Goal: Transaction & Acquisition: Download file/media

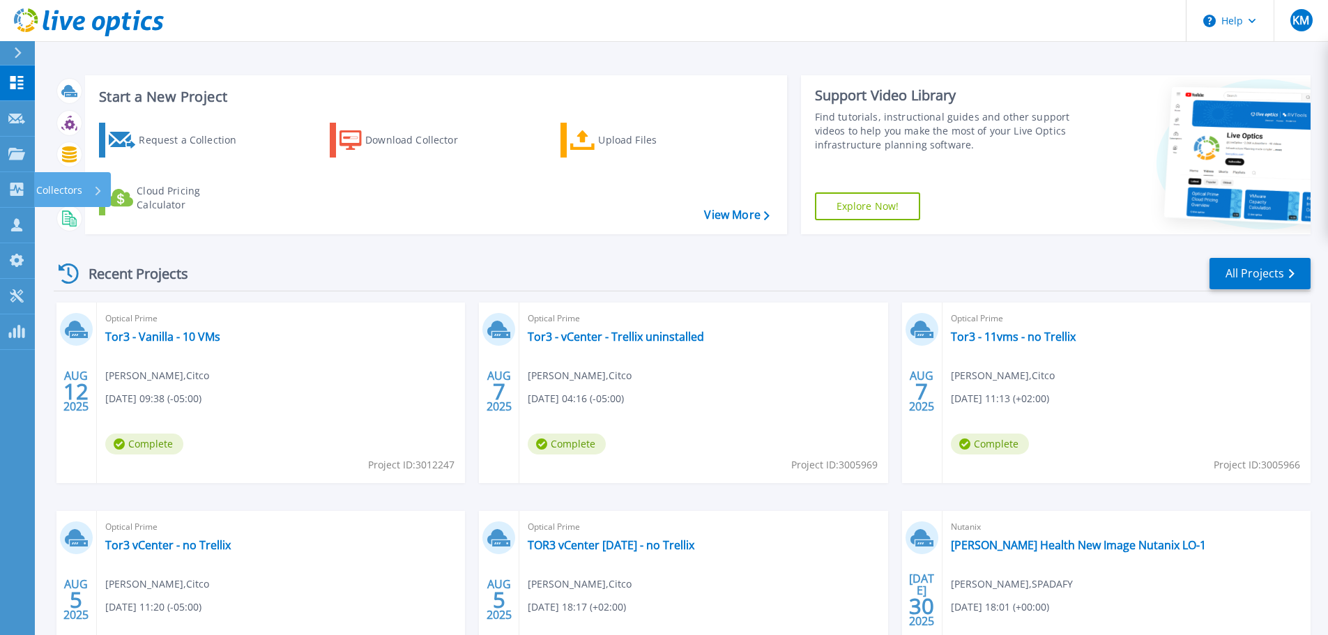
click at [75, 190] on p "Collectors" at bounding box center [59, 190] width 46 height 36
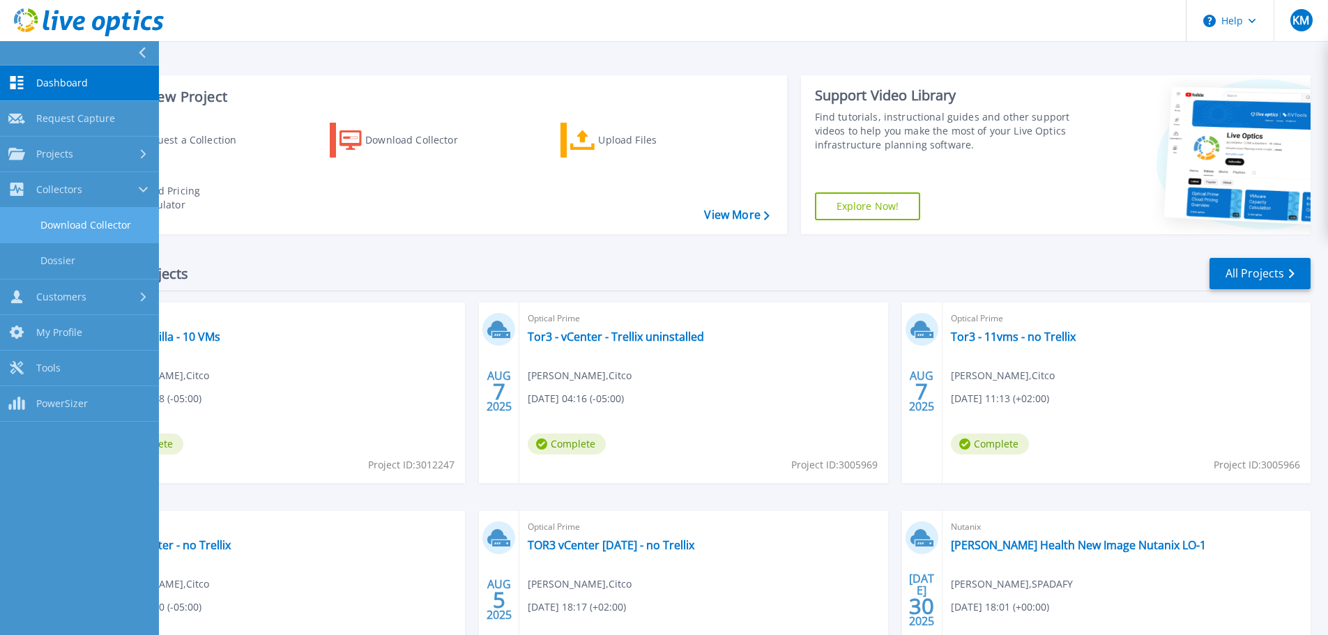
click at [86, 225] on link "Download Collector" at bounding box center [79, 226] width 159 height 36
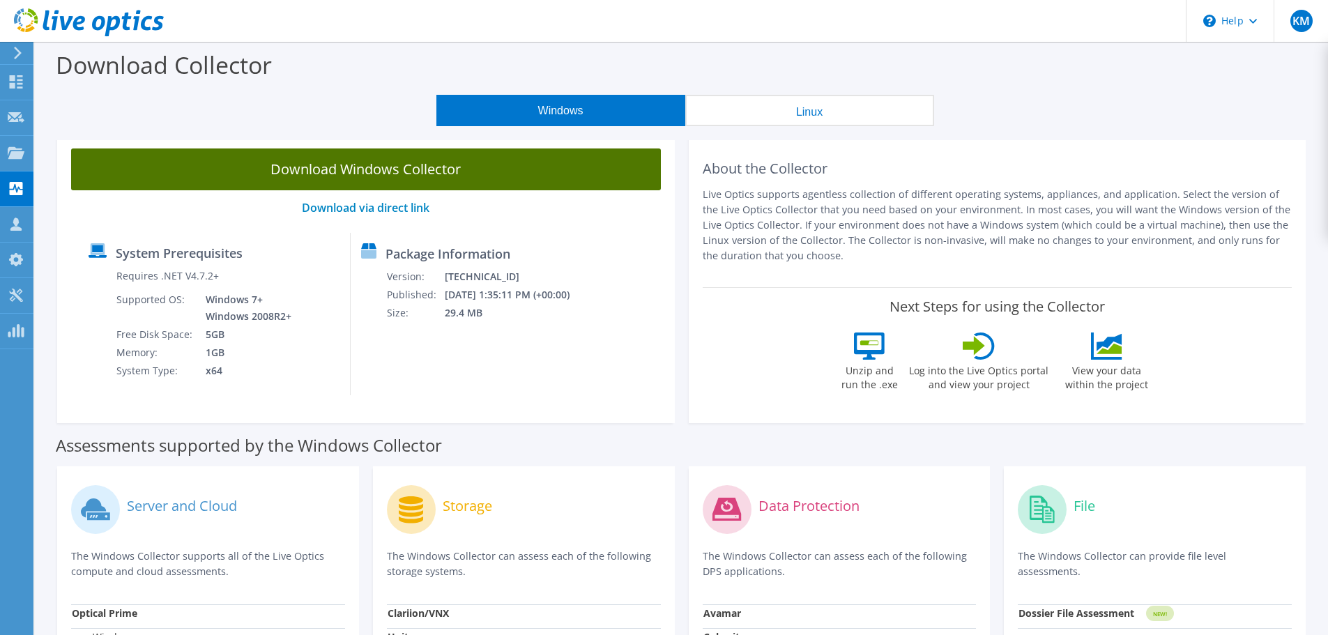
click at [442, 174] on link "Download Windows Collector" at bounding box center [366, 170] width 590 height 42
